Goal: Information Seeking & Learning: Compare options

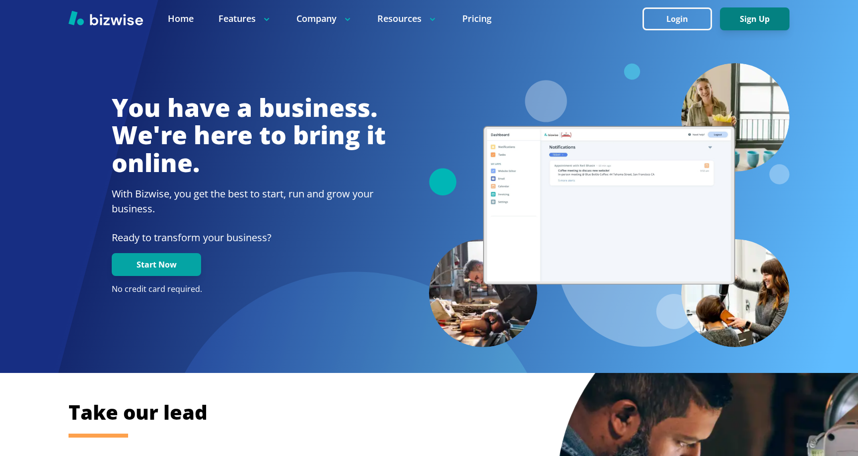
click at [742, 17] on button "Sign Up" at bounding box center [755, 18] width 70 height 23
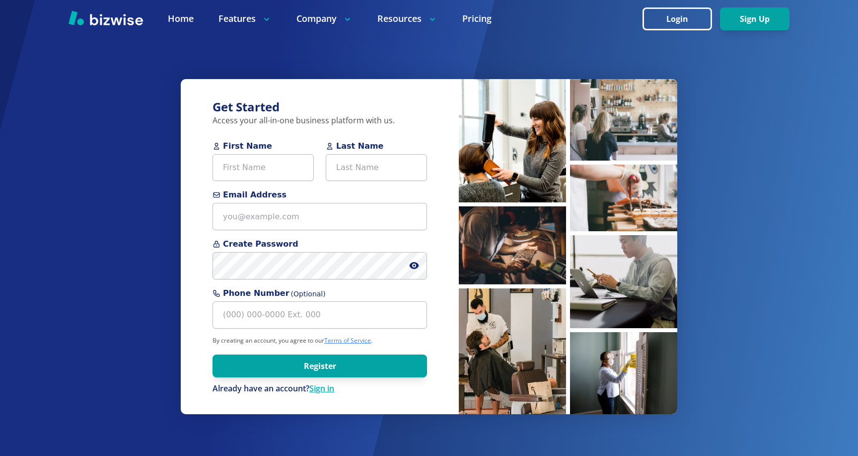
click at [340, 338] on link "Terms of Service" at bounding box center [347, 340] width 47 height 8
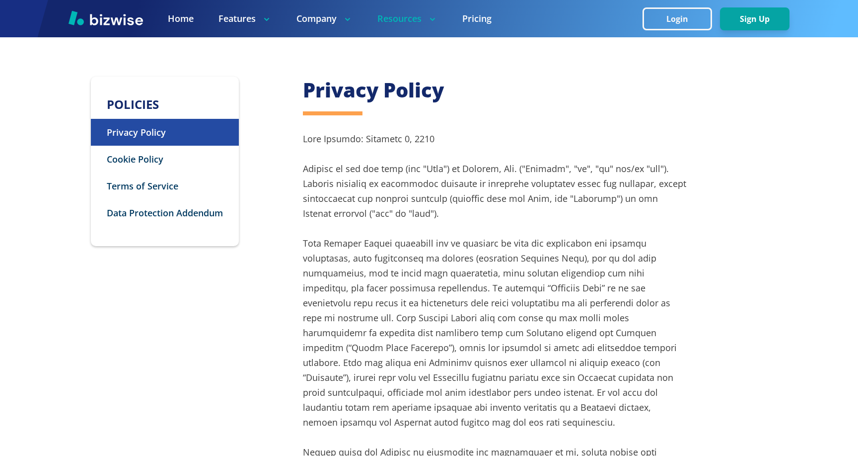
scroll to position [110, 0]
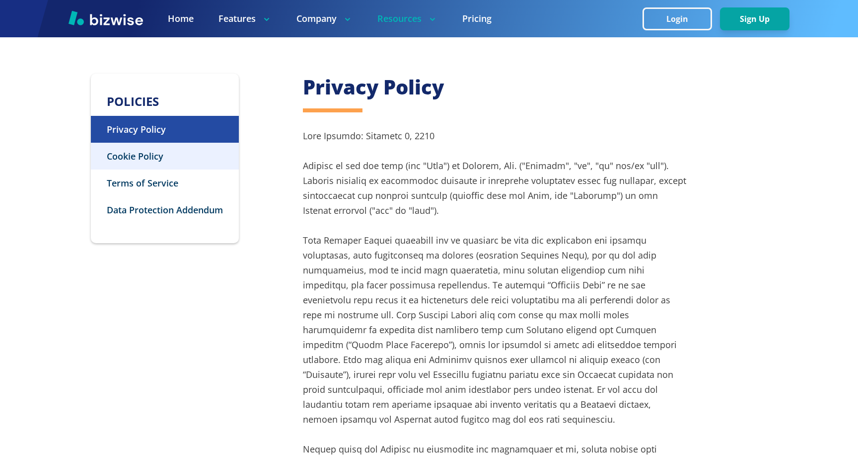
click at [172, 155] on p "Cookie Policy" at bounding box center [165, 156] width 148 height 27
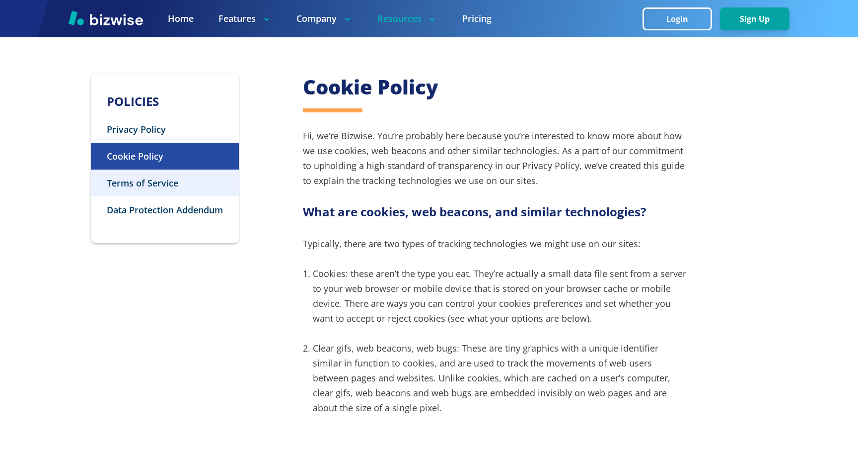
click at [180, 178] on p "Terms of Service" at bounding box center [165, 182] width 148 height 27
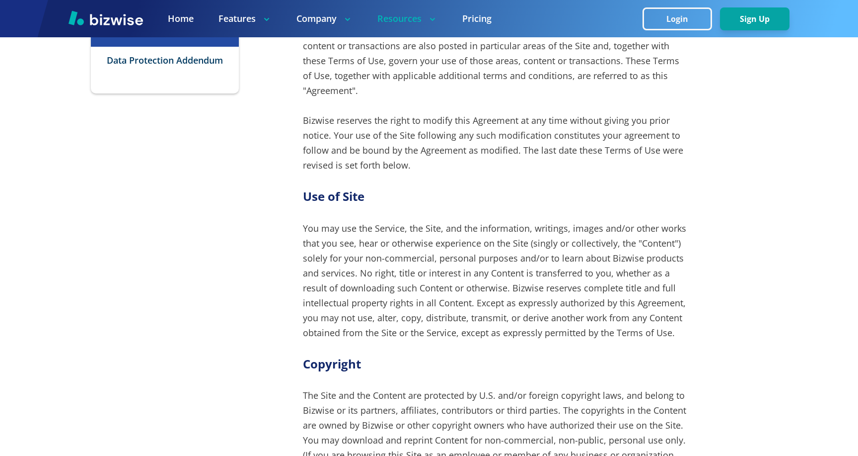
scroll to position [0, 0]
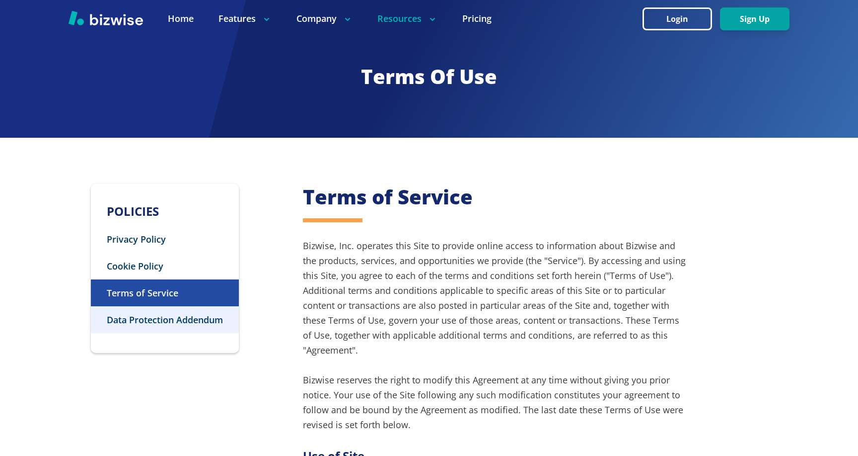
click at [180, 315] on p "Data Protection Addendum" at bounding box center [165, 319] width 148 height 27
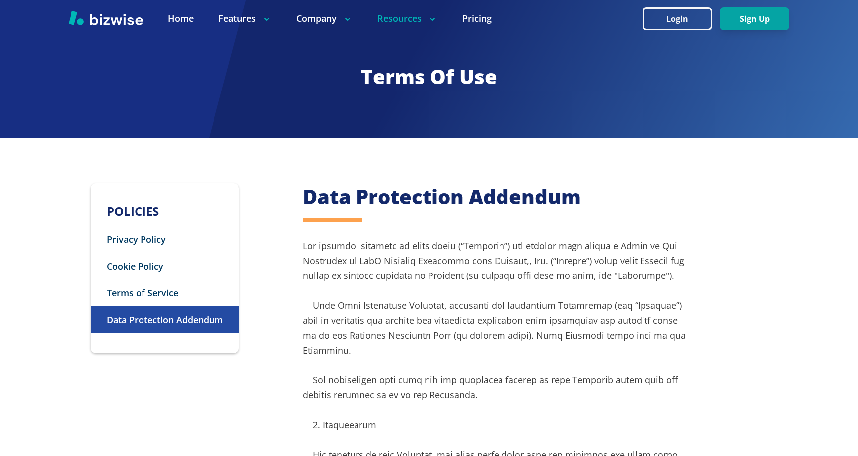
drag, startPoint x: 287, startPoint y: 181, endPoint x: 312, endPoint y: 198, distance: 30.3
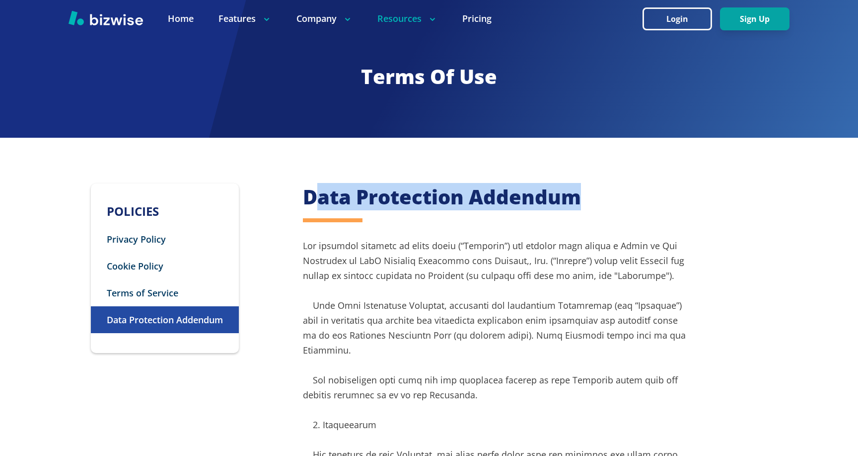
drag, startPoint x: 312, startPoint y: 198, endPoint x: 382, endPoint y: 213, distance: 71.5
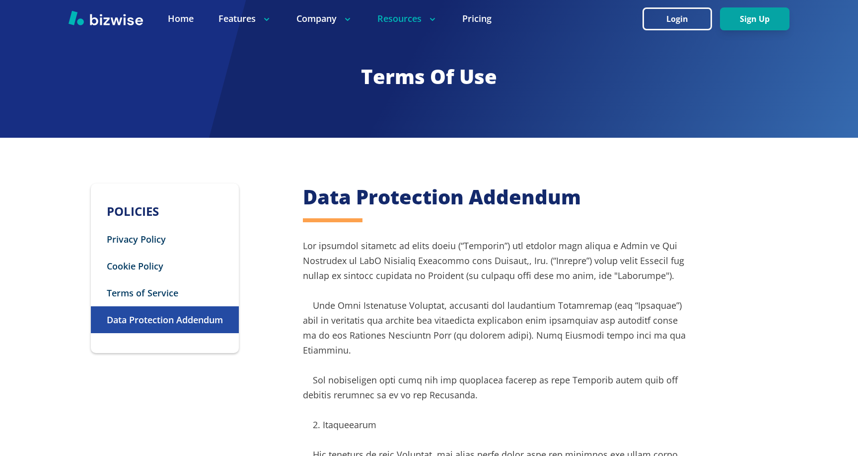
drag, startPoint x: 292, startPoint y: 197, endPoint x: 406, endPoint y: 195, distance: 114.8
click at [406, 195] on h2 "Data Protection Addendum" at bounding box center [495, 196] width 385 height 27
click at [464, 20] on link "Pricing" at bounding box center [477, 18] width 29 height 12
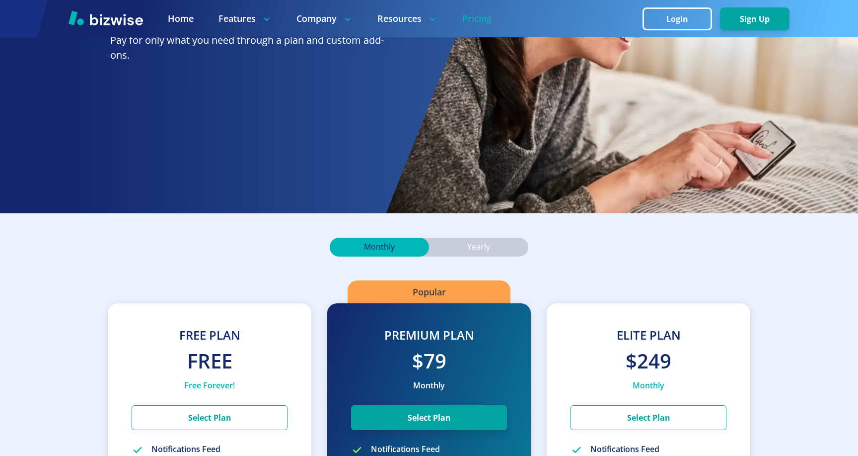
scroll to position [125, 0]
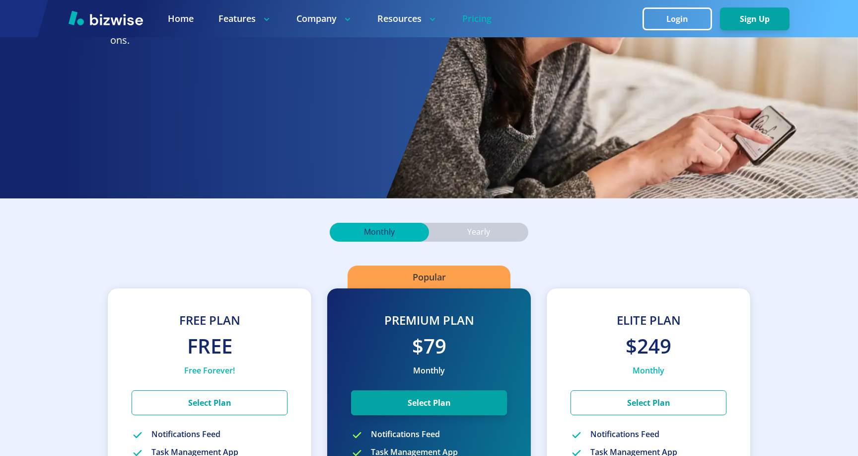
click at [467, 238] on div "Yearly" at bounding box center [478, 232] width 99 height 19
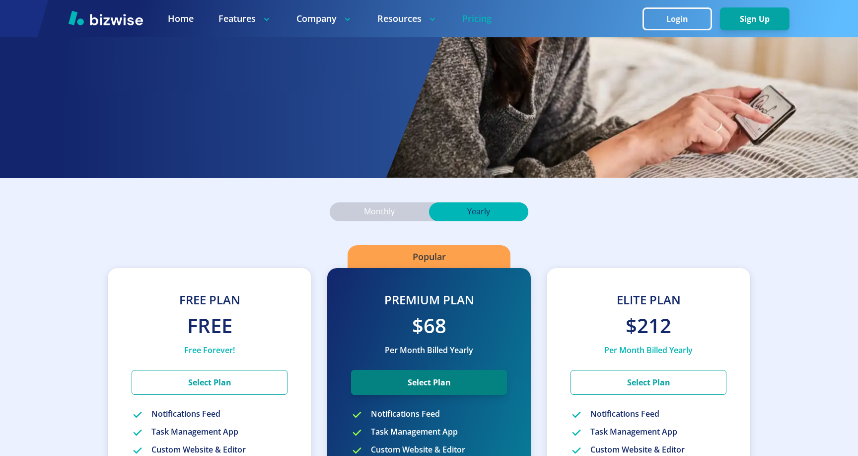
scroll to position [139, 0]
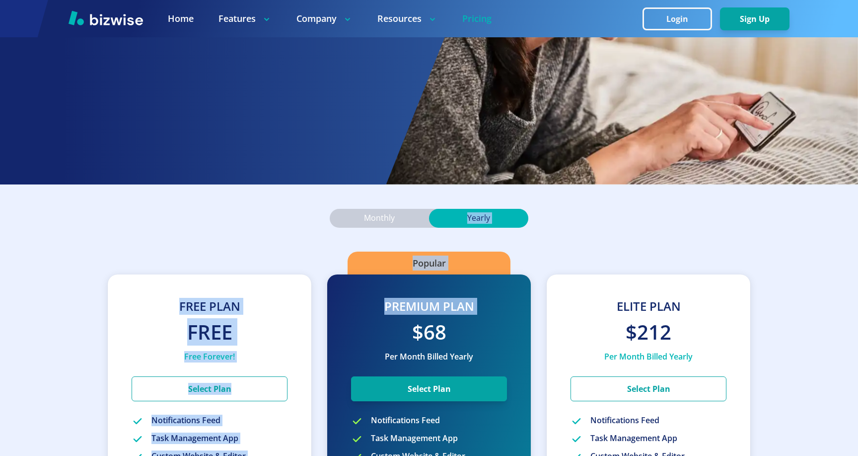
drag, startPoint x: 448, startPoint y: 315, endPoint x: 443, endPoint y: 218, distance: 97.0
click at [443, 218] on div "Monthly Yearly Free Plan Free Free Forever! Select Plan Notifications Feed Task…" at bounding box center [429, 457] width 858 height 546
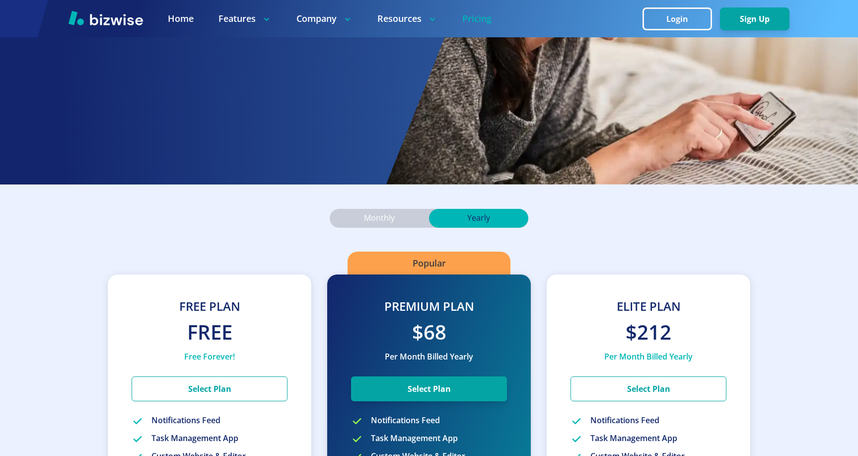
click at [377, 265] on div "Popular" at bounding box center [429, 262] width 163 height 23
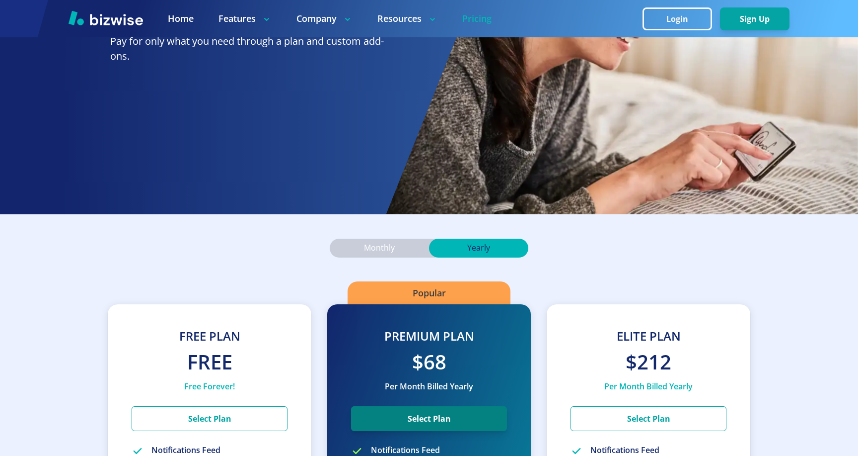
scroll to position [150, 0]
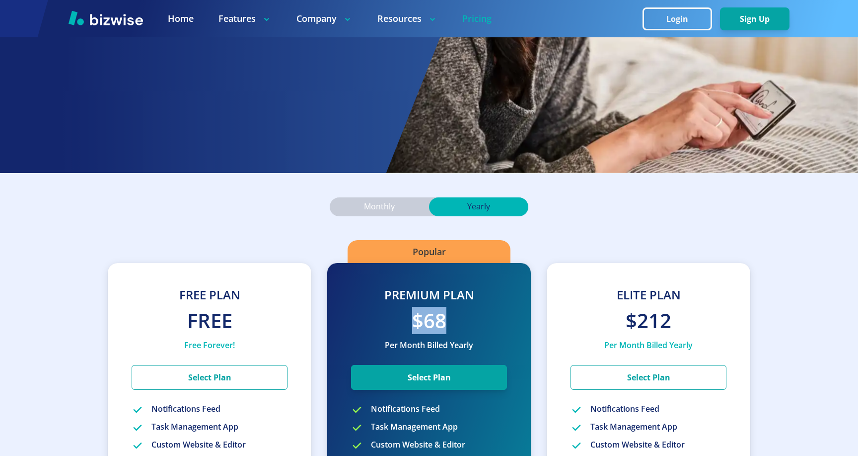
drag, startPoint x: 396, startPoint y: 319, endPoint x: 474, endPoint y: 320, distance: 77.5
click at [474, 320] on h2 "$68" at bounding box center [429, 320] width 156 height 27
drag, startPoint x: 451, startPoint y: 320, endPoint x: 393, endPoint y: 320, distance: 57.6
click at [393, 320] on h2 "$68" at bounding box center [429, 320] width 156 height 27
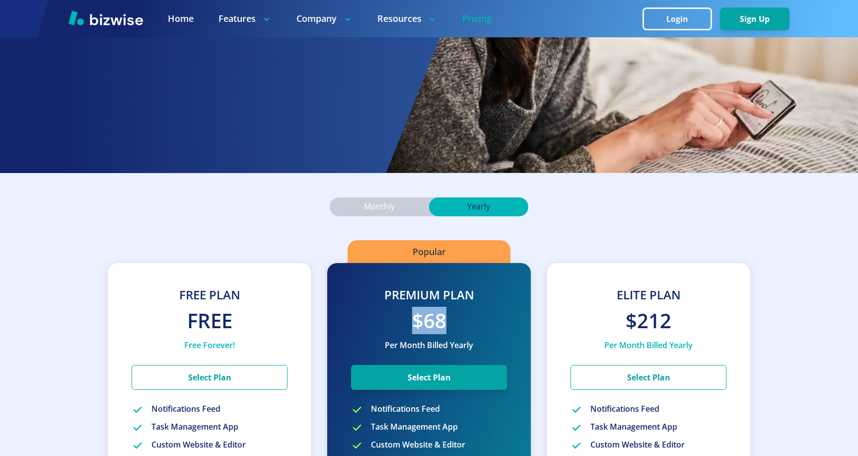
click at [393, 320] on h2 "$68" at bounding box center [429, 320] width 156 height 27
click at [394, 203] on p "Monthly" at bounding box center [379, 206] width 31 height 11
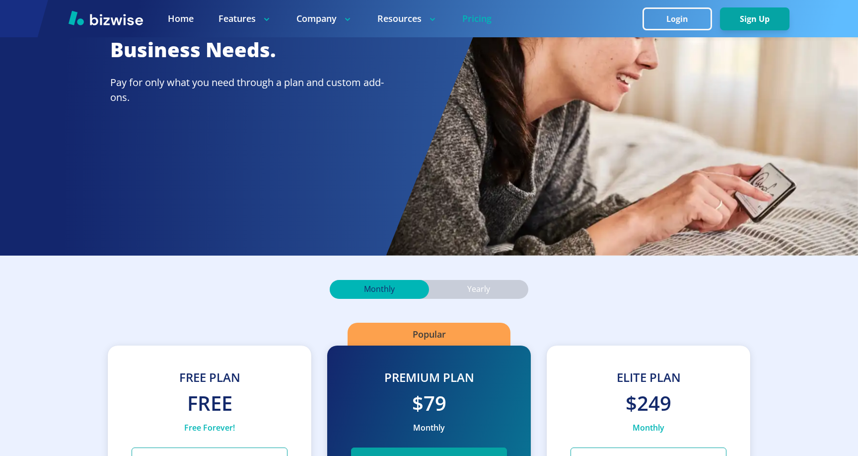
click at [492, 287] on div "Yearly" at bounding box center [478, 289] width 99 height 19
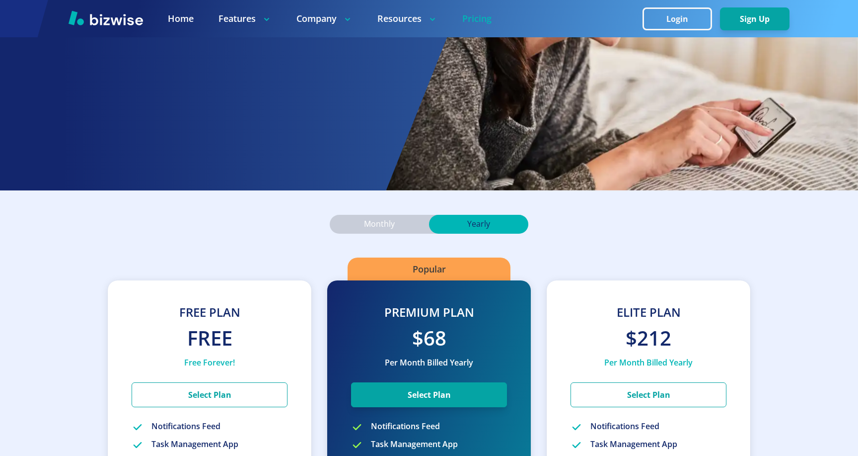
scroll to position [154, 0]
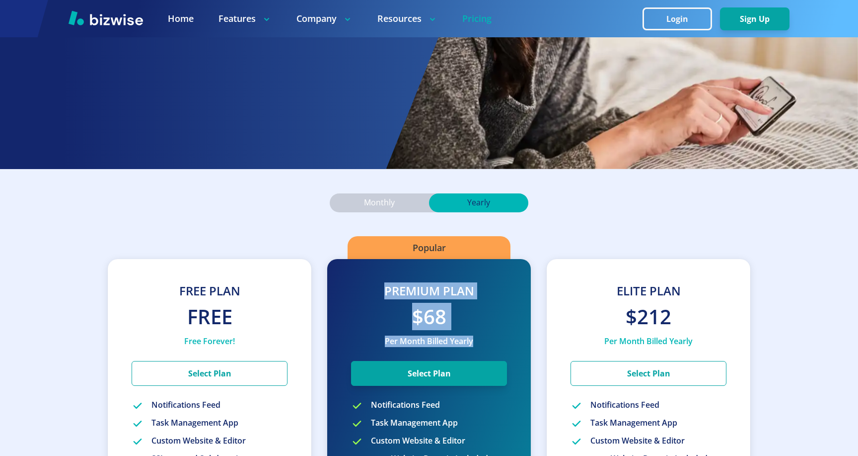
drag, startPoint x: 459, startPoint y: 337, endPoint x: 334, endPoint y: 274, distance: 139.7
drag, startPoint x: 389, startPoint y: 325, endPoint x: 491, endPoint y: 325, distance: 101.8
click at [491, 325] on h2 "$68" at bounding box center [429, 316] width 156 height 27
click at [360, 202] on div "Monthly" at bounding box center [379, 202] width 99 height 19
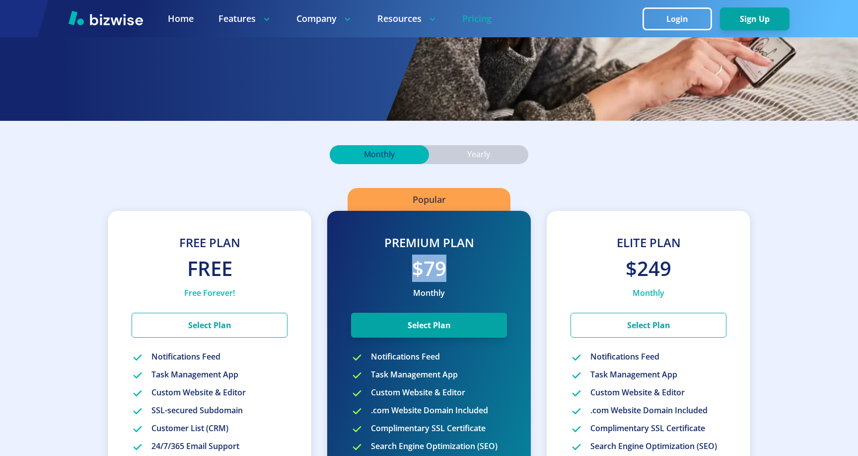
drag, startPoint x: 481, startPoint y: 272, endPoint x: 393, endPoint y: 259, distance: 88.8
click at [398, 260] on h2 "$79" at bounding box center [429, 268] width 156 height 27
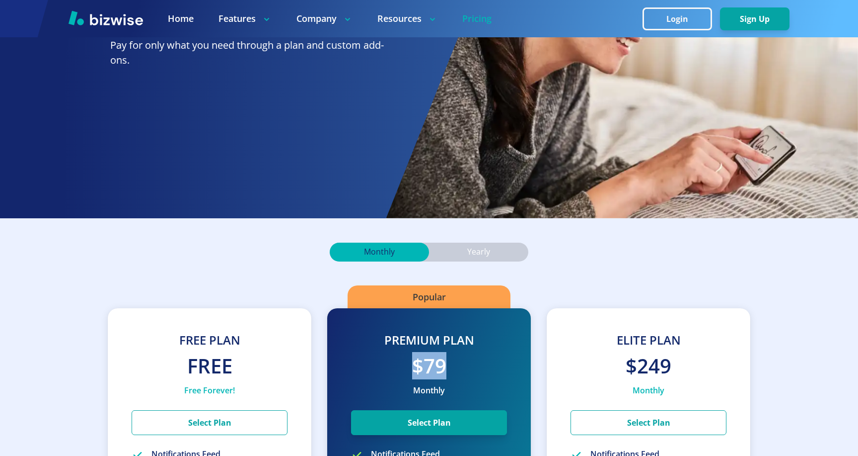
scroll to position [107, 0]
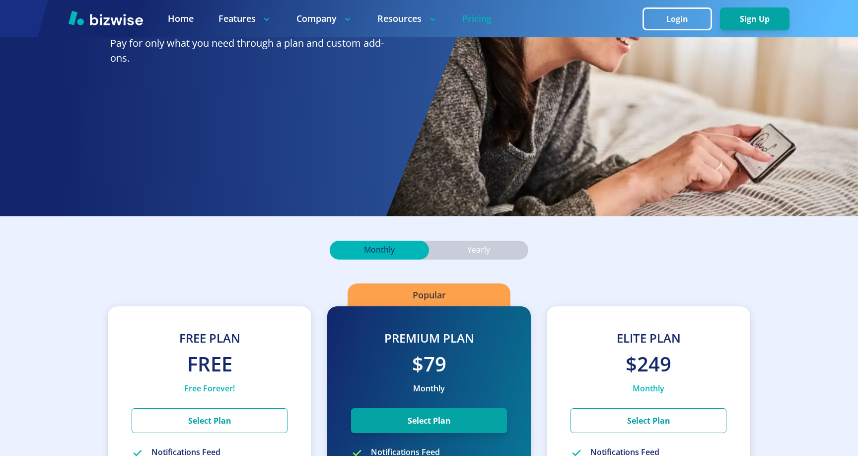
click at [495, 251] on div "Yearly" at bounding box center [478, 249] width 99 height 19
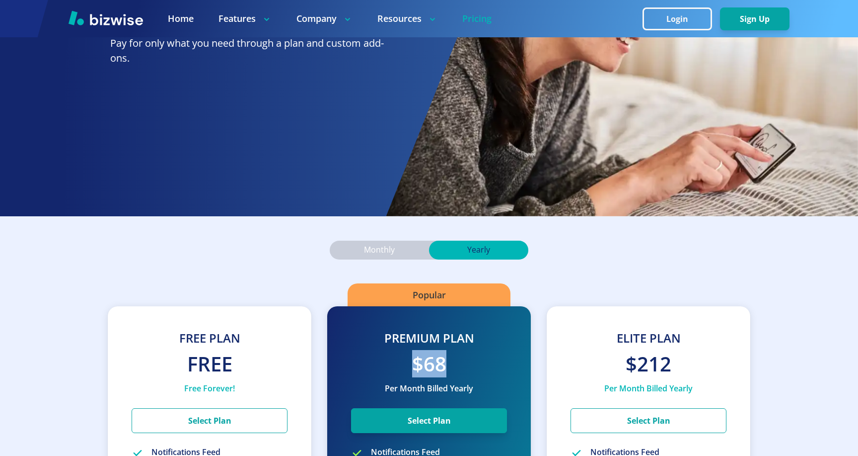
drag, startPoint x: 398, startPoint y: 356, endPoint x: 460, endPoint y: 367, distance: 62.7
click at [460, 368] on h2 "$68" at bounding box center [429, 363] width 156 height 27
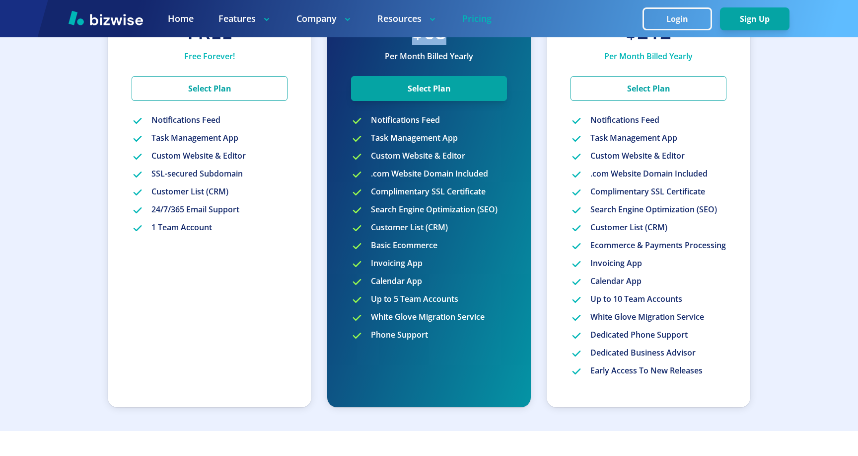
scroll to position [56, 0]
